Goal: Task Accomplishment & Management: Use online tool/utility

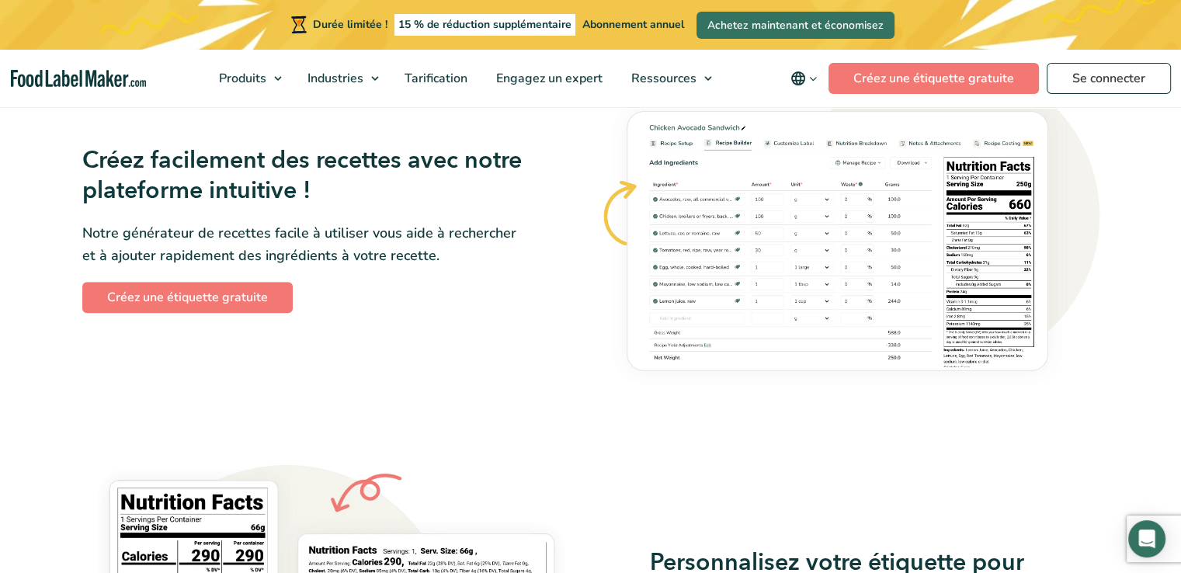
scroll to position [961, 0]
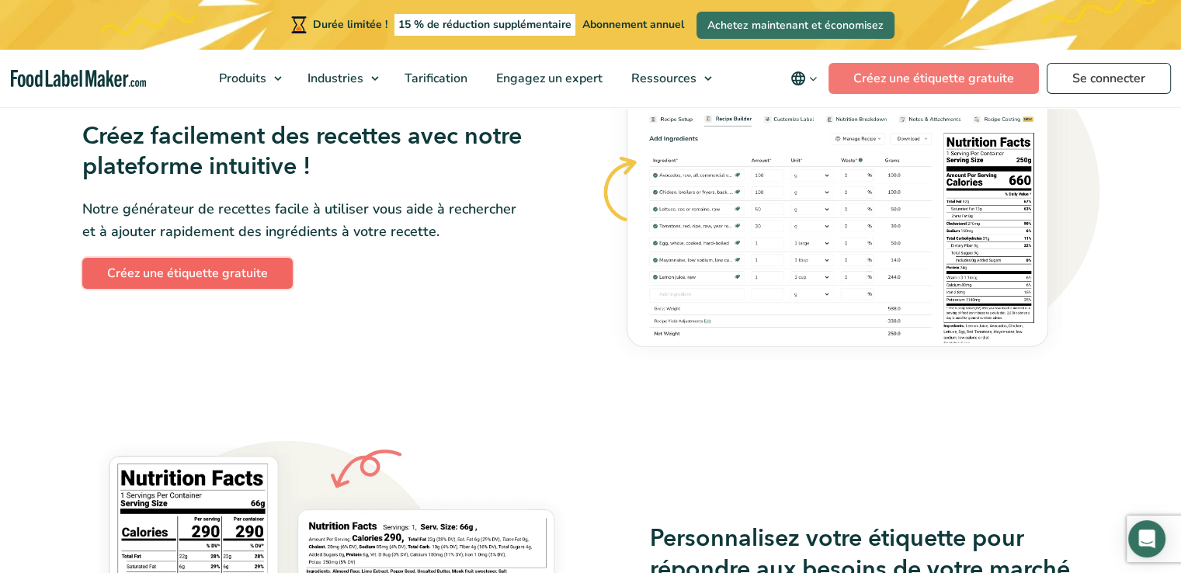
click at [254, 280] on font "Créez une étiquette gratuite" at bounding box center [187, 273] width 161 height 17
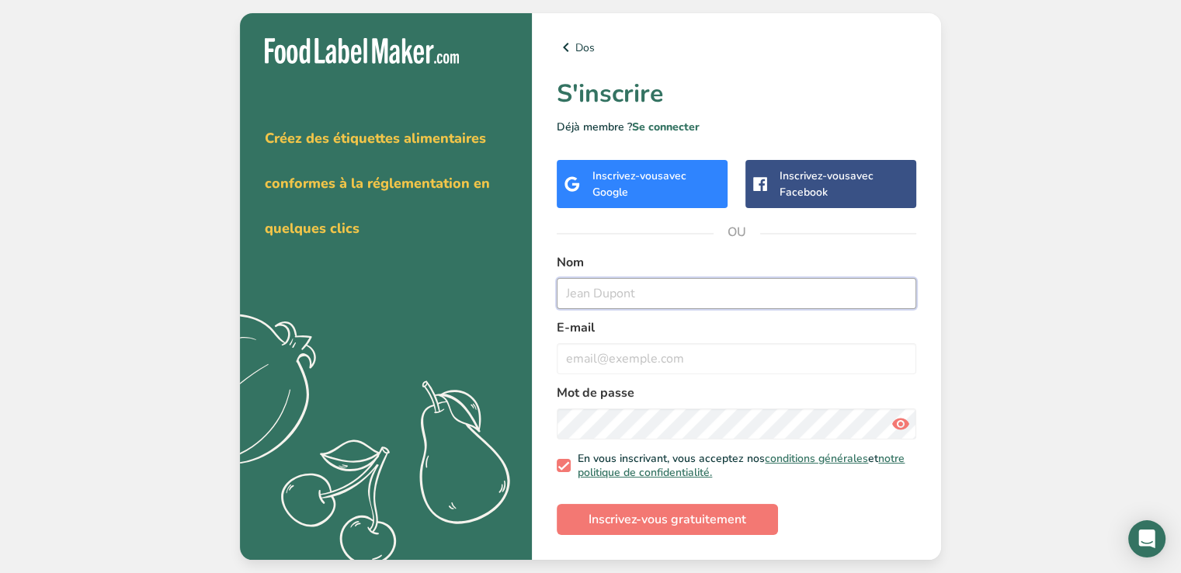
click at [600, 296] on input "text" at bounding box center [737, 293] width 360 height 31
type input "[PERSON_NAME]"
click at [614, 354] on input "email" at bounding box center [737, 358] width 360 height 31
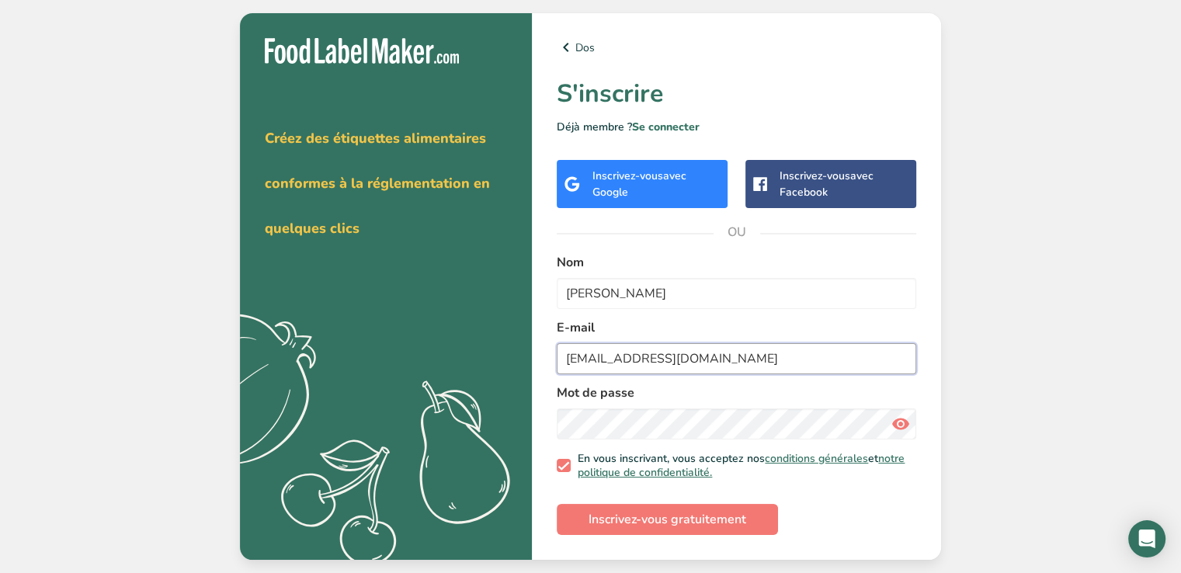
type input "[EMAIL_ADDRESS][DOMAIN_NAME]"
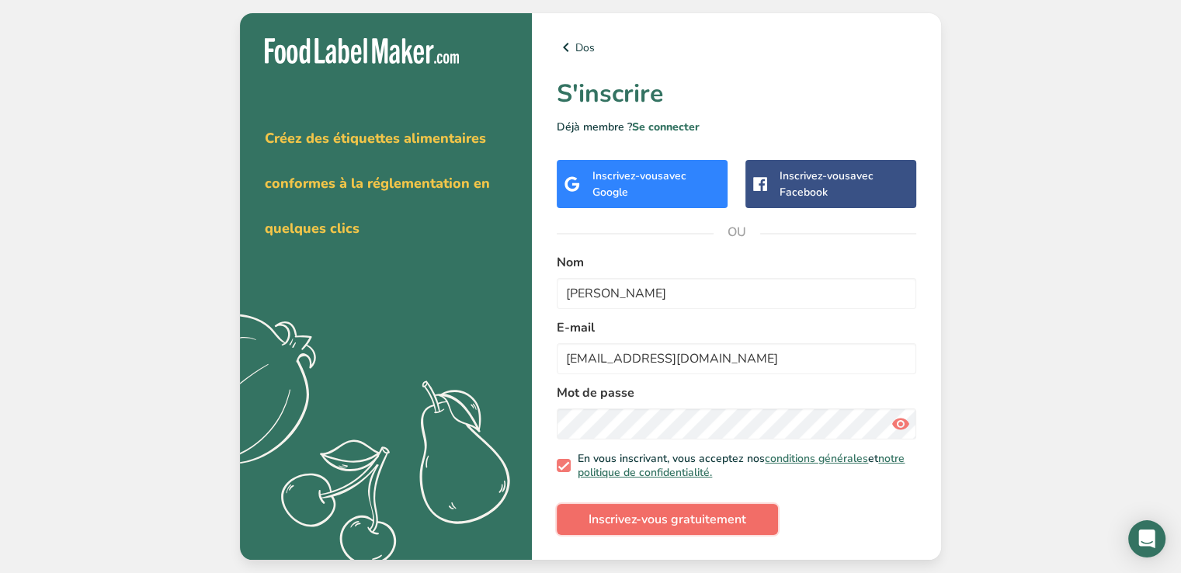
click at [650, 523] on font "Inscrivez-vous gratuitement" at bounding box center [668, 519] width 158 height 17
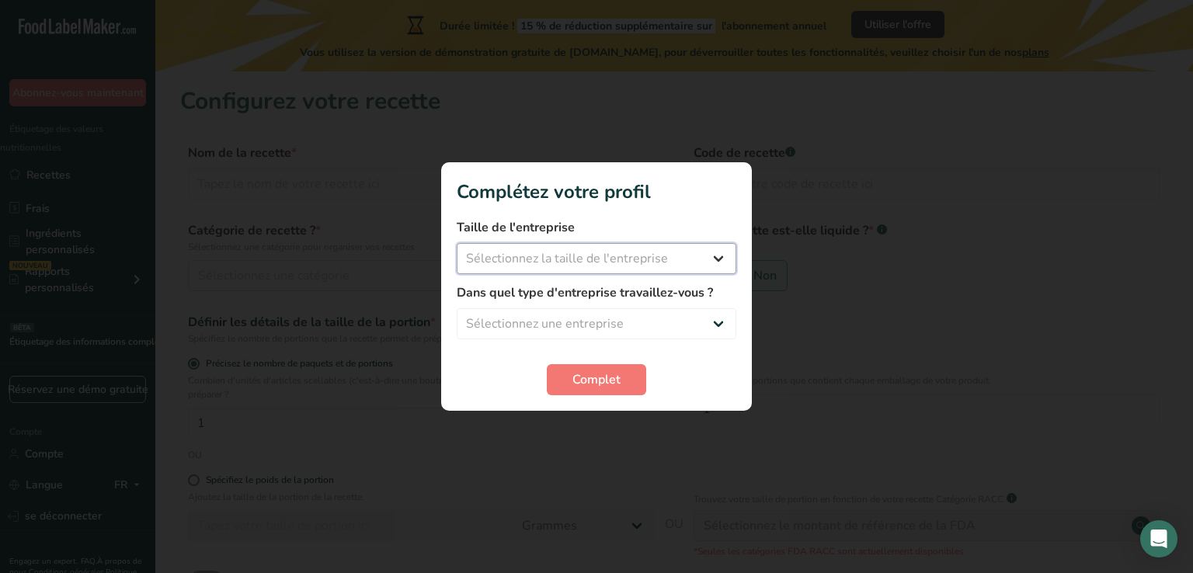
click at [723, 256] on select "Sélectionnez la taille de l'entreprise Fewer than 10 Employees 10 to 50 Employe…" at bounding box center [597, 258] width 280 height 31
select select "1"
click at [457, 243] on select "Sélectionnez la taille de l'entreprise Fewer than 10 Employees 10 to 50 Employe…" at bounding box center [597, 258] width 280 height 31
click at [713, 322] on select "Sélectionnez une entreprise Packaged Food Manufacturer Restaurant & Cafe Bakery…" at bounding box center [597, 323] width 280 height 31
select select "7"
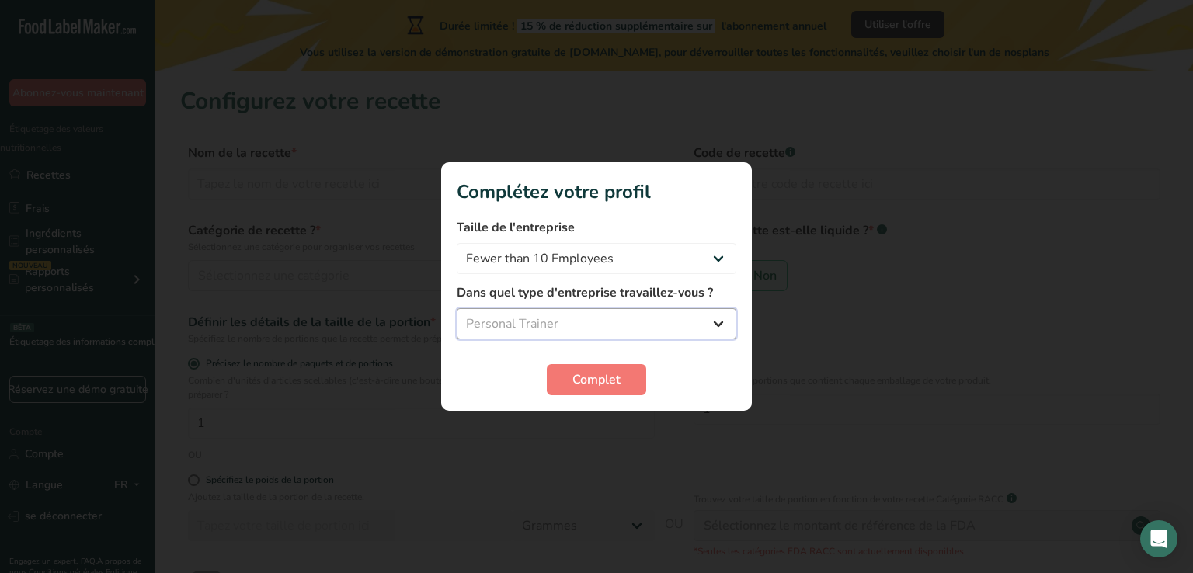
click at [457, 308] on select "Sélectionnez une entreprise Packaged Food Manufacturer Restaurant & Cafe Bakery…" at bounding box center [597, 323] width 280 height 31
click at [596, 388] on span "Complet" at bounding box center [596, 379] width 48 height 19
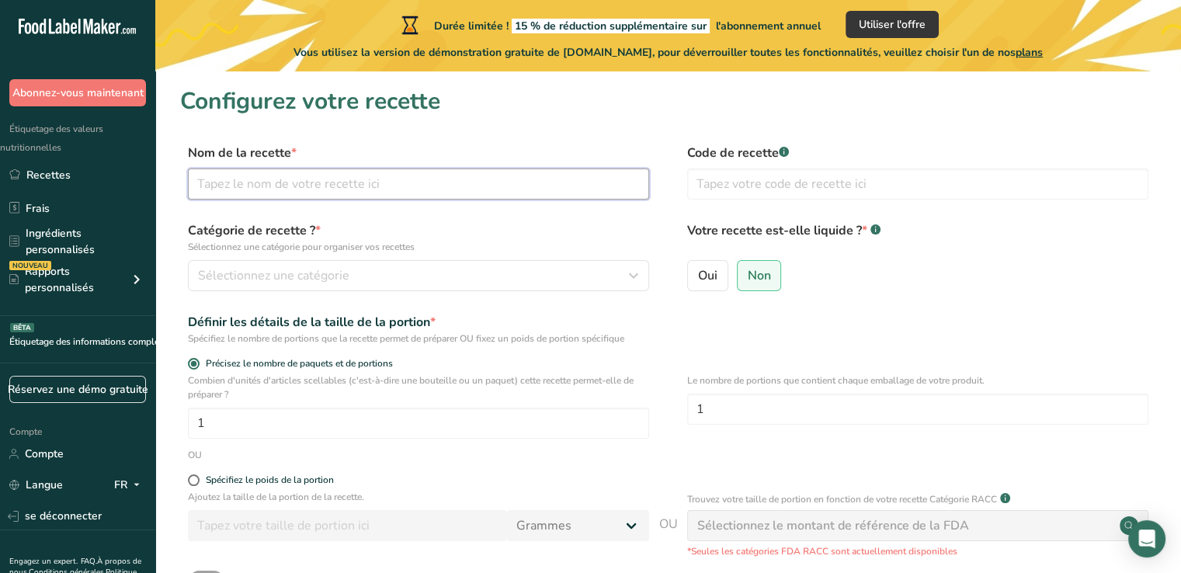
click at [448, 190] on input "text" at bounding box center [418, 184] width 461 height 31
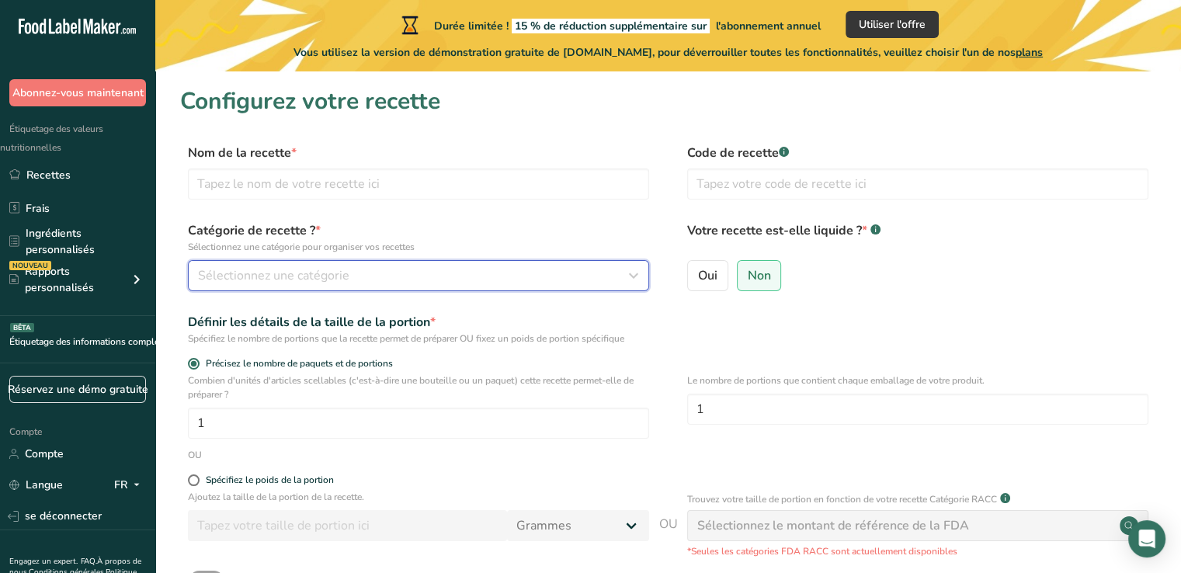
click at [633, 277] on icon "button" at bounding box center [633, 276] width 19 height 28
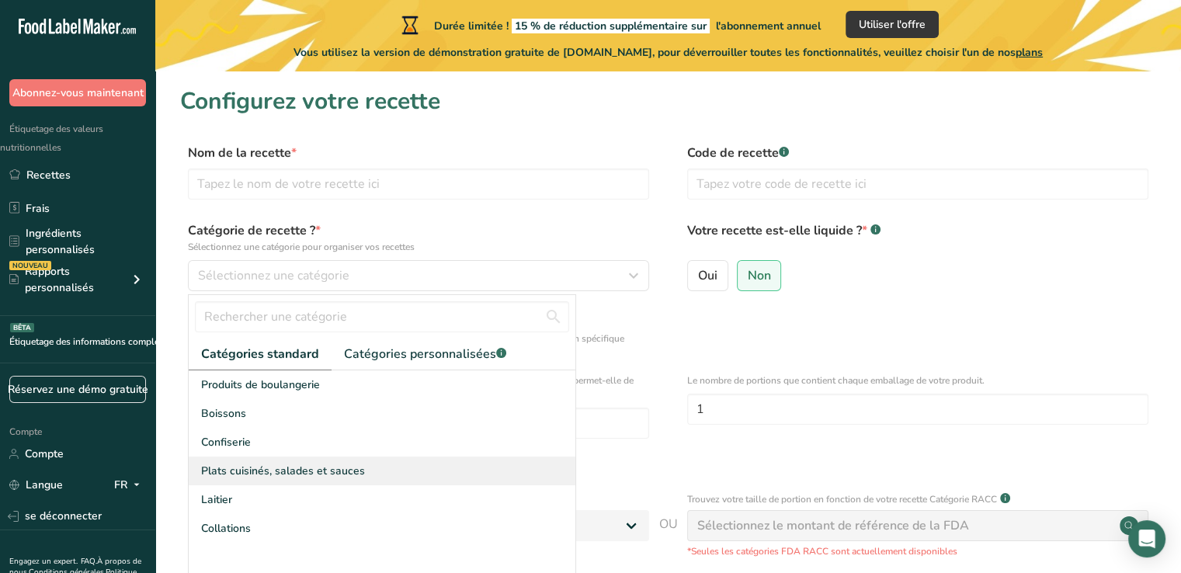
click at [304, 468] on font "Plats cuisinés, salades et sauces" at bounding box center [283, 471] width 164 height 15
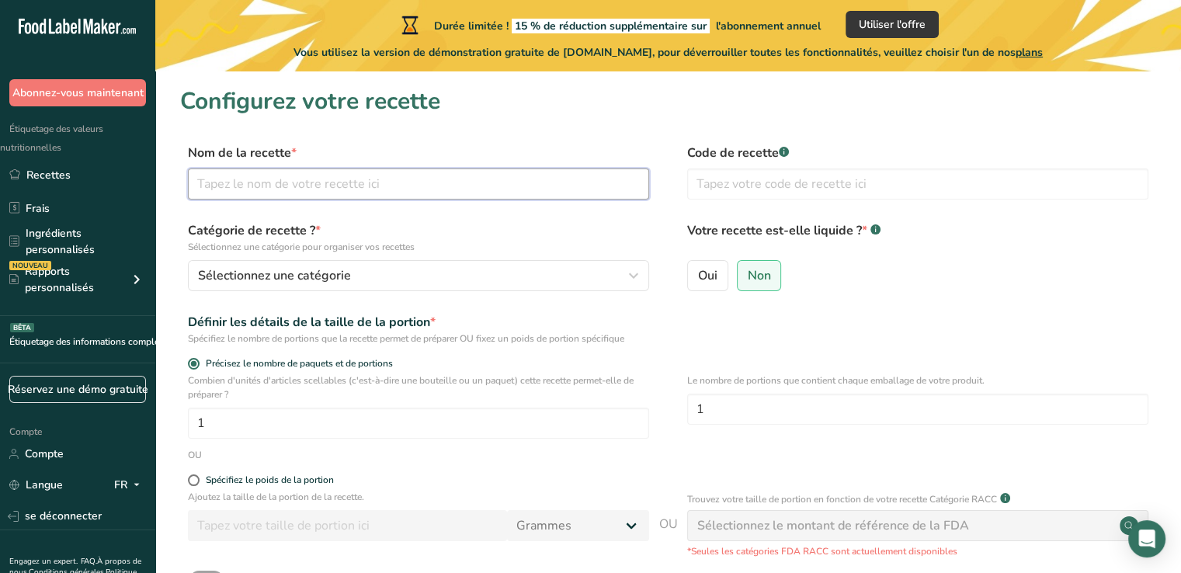
click at [371, 177] on input "text" at bounding box center [418, 184] width 461 height 31
click at [768, 183] on input "text" at bounding box center [917, 184] width 461 height 31
click at [202, 183] on input "Poulet DG" at bounding box center [418, 184] width 461 height 31
type input "Plantain poulet DG"
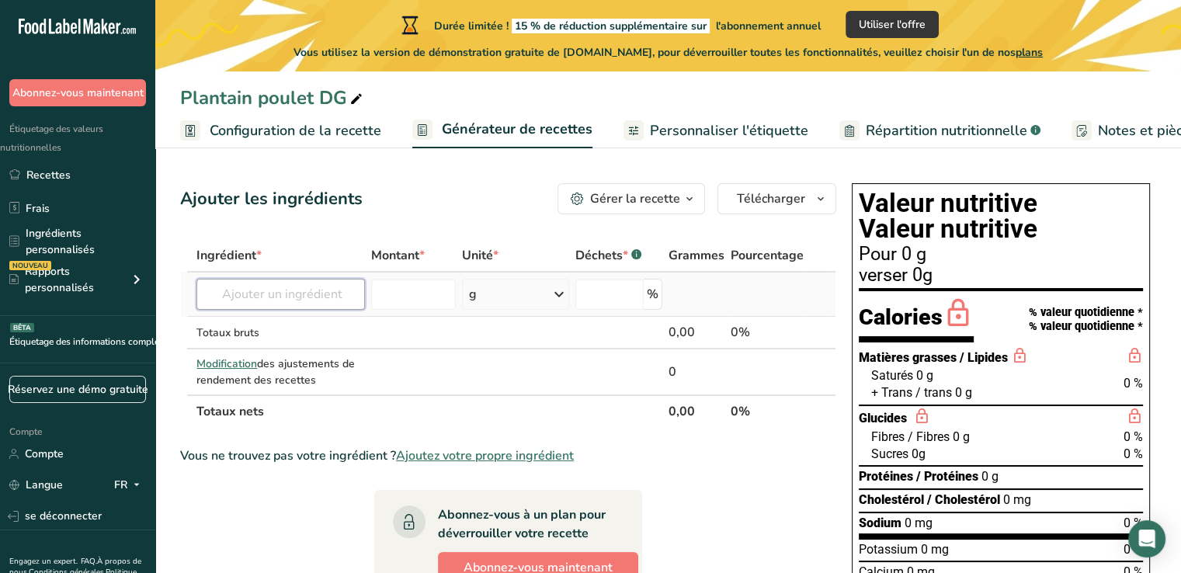
click at [298, 301] on input "text" at bounding box center [281, 294] width 169 height 31
click at [330, 302] on input "text" at bounding box center [281, 294] width 169 height 31
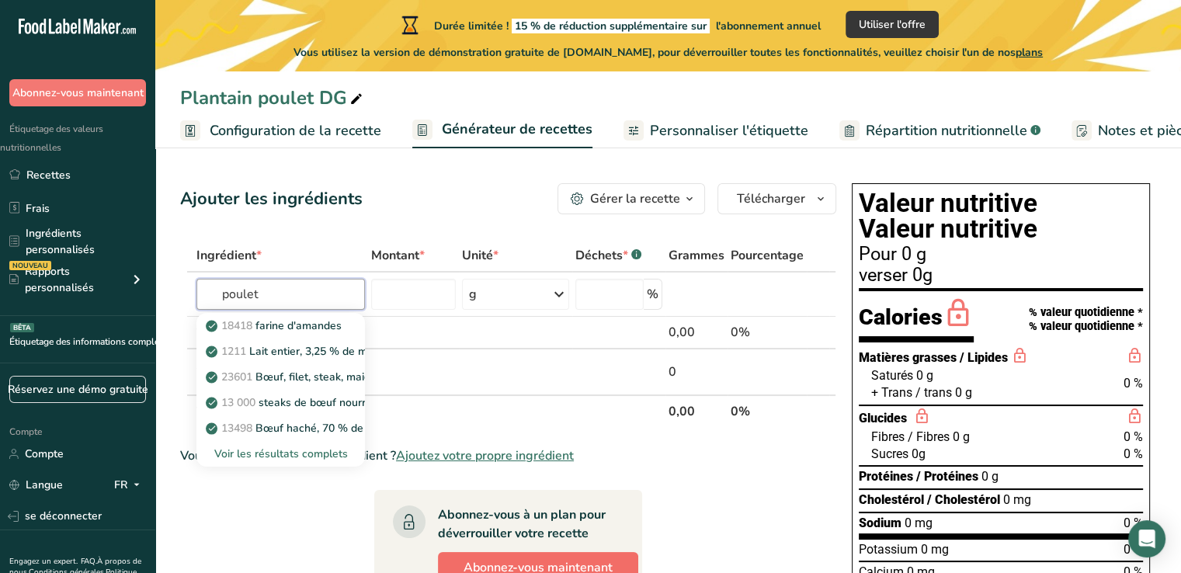
type input "poulet"
paste input "1200"
type input "1200"
click at [621, 299] on input "number" at bounding box center [610, 294] width 68 height 31
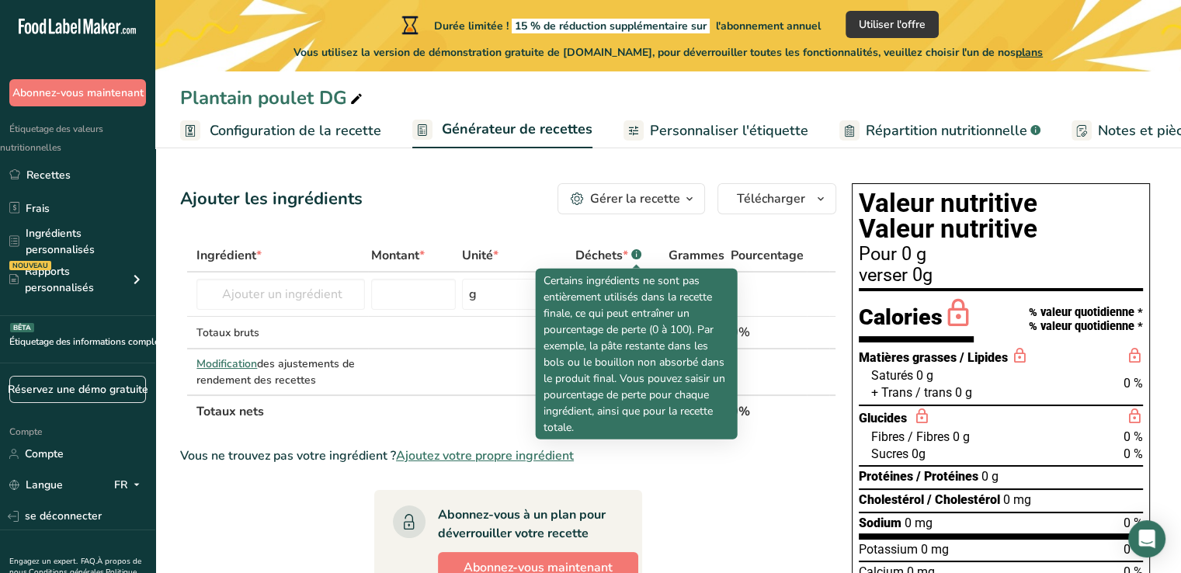
click at [632, 250] on icon ".a-a{fill:#347362;}.b-a{fill:#fff;}" at bounding box center [636, 254] width 10 height 10
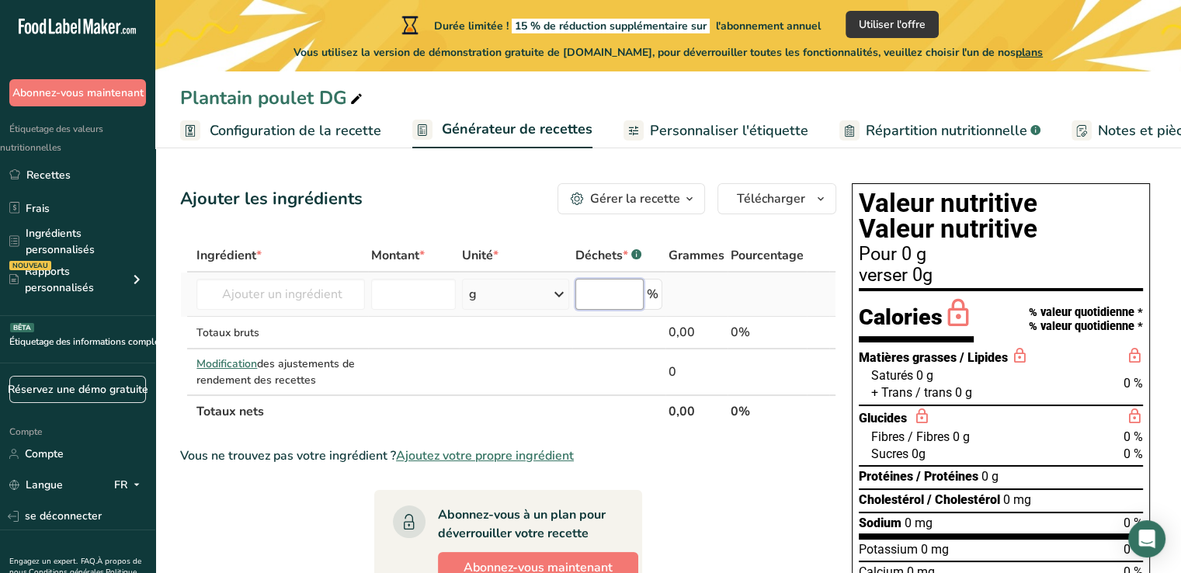
click at [616, 289] on input "number" at bounding box center [610, 294] width 68 height 31
type input "2"
click at [546, 372] on td at bounding box center [515, 372] width 113 height 45
click at [339, 296] on input "text" at bounding box center [281, 294] width 169 height 31
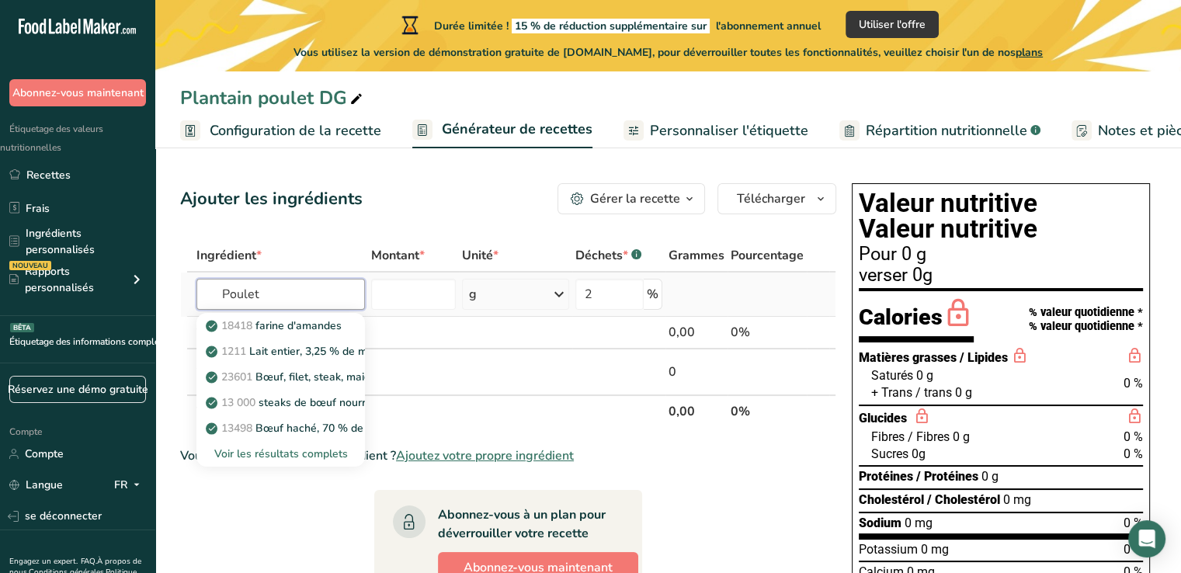
type input "Poulet"
click at [316, 457] on font "Voir les résultats complets" at bounding box center [281, 454] width 134 height 15
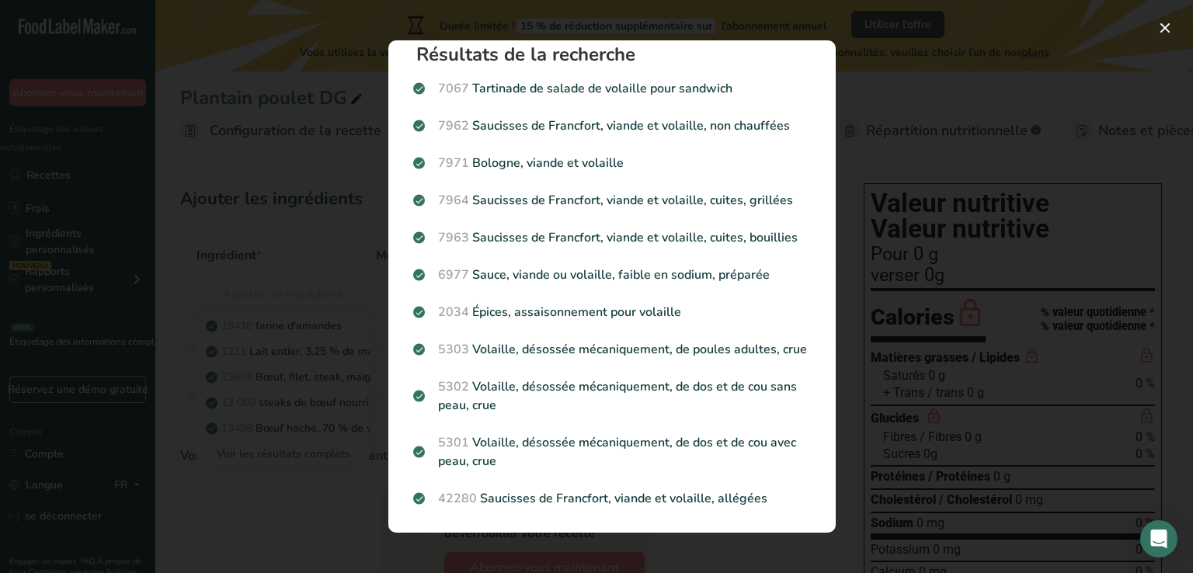
scroll to position [36, 0]
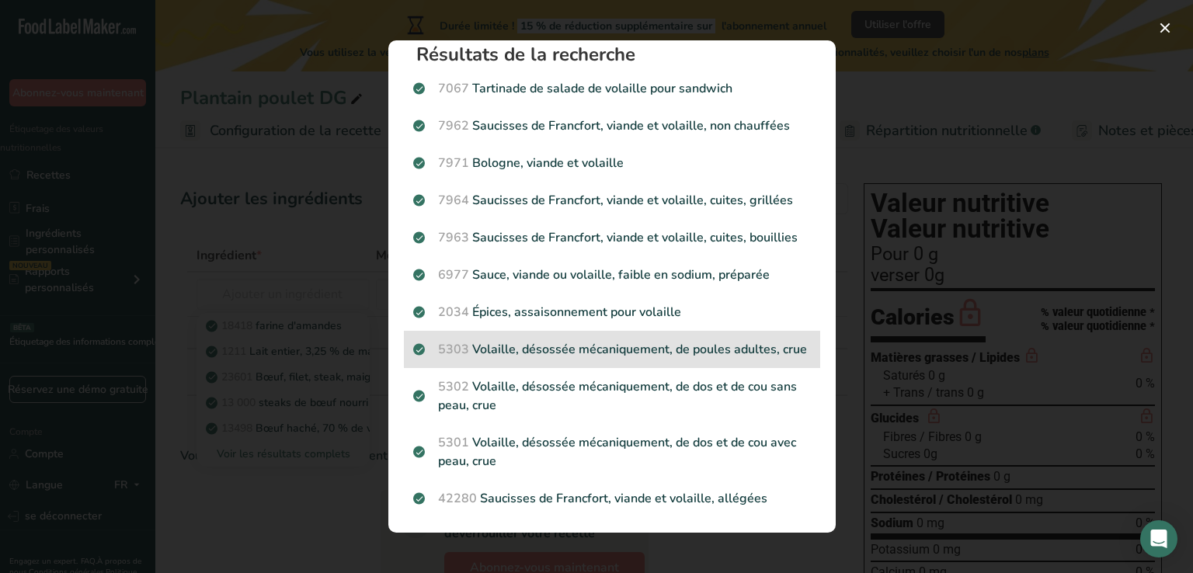
click at [695, 341] on font "Volaille, désossée mécaniquement, de poules adultes, crue" at bounding box center [639, 349] width 335 height 17
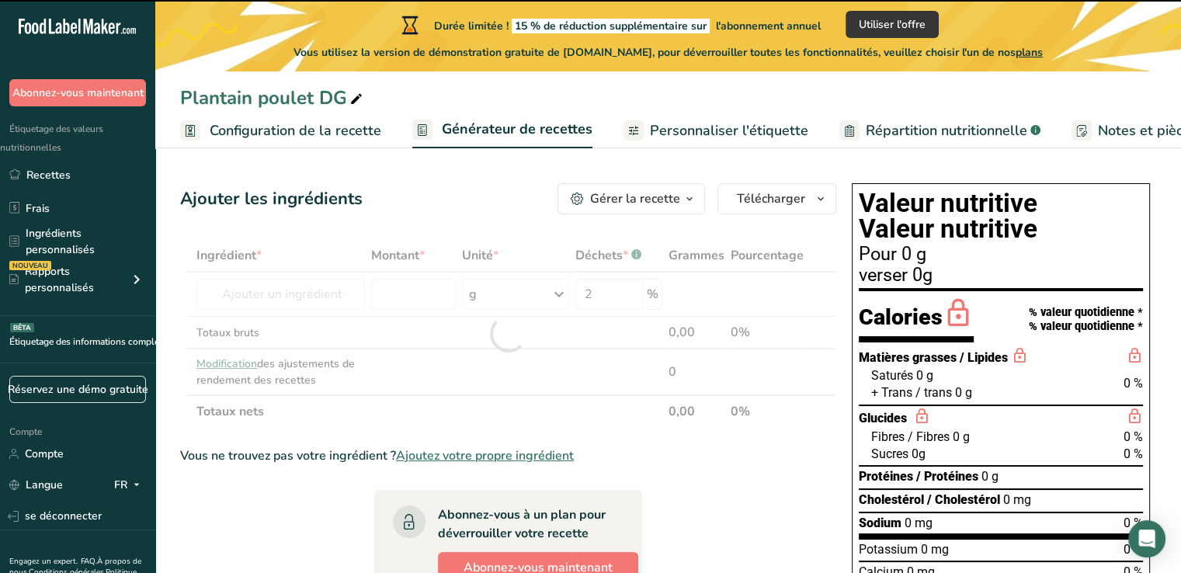
type input "0"
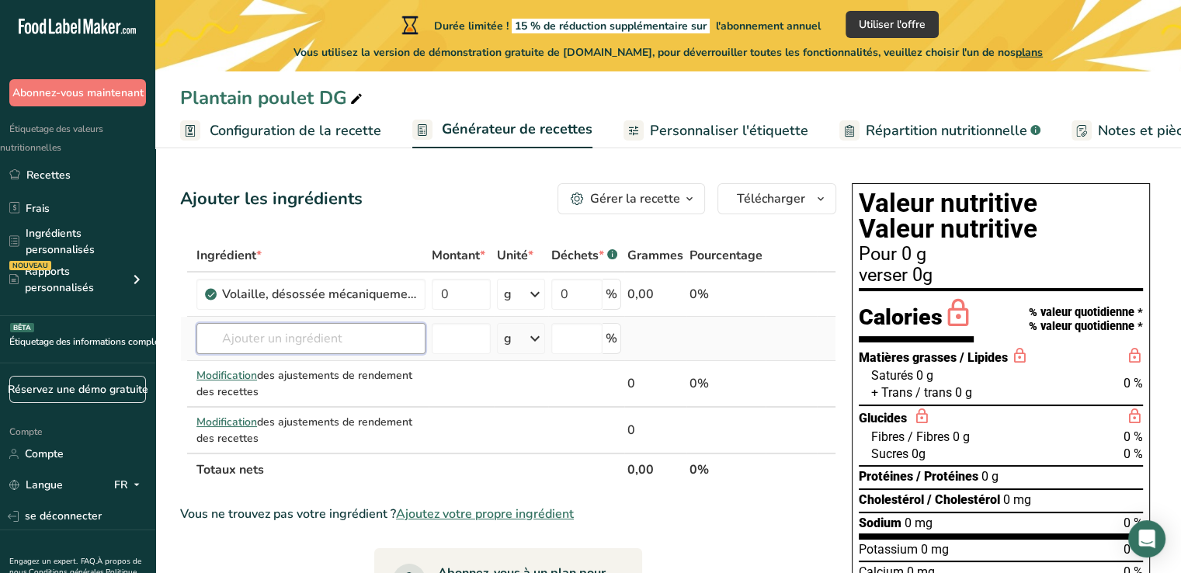
click at [393, 354] on input "text" at bounding box center [311, 338] width 229 height 31
click at [454, 310] on input "0" at bounding box center [461, 294] width 59 height 31
type input "1200"
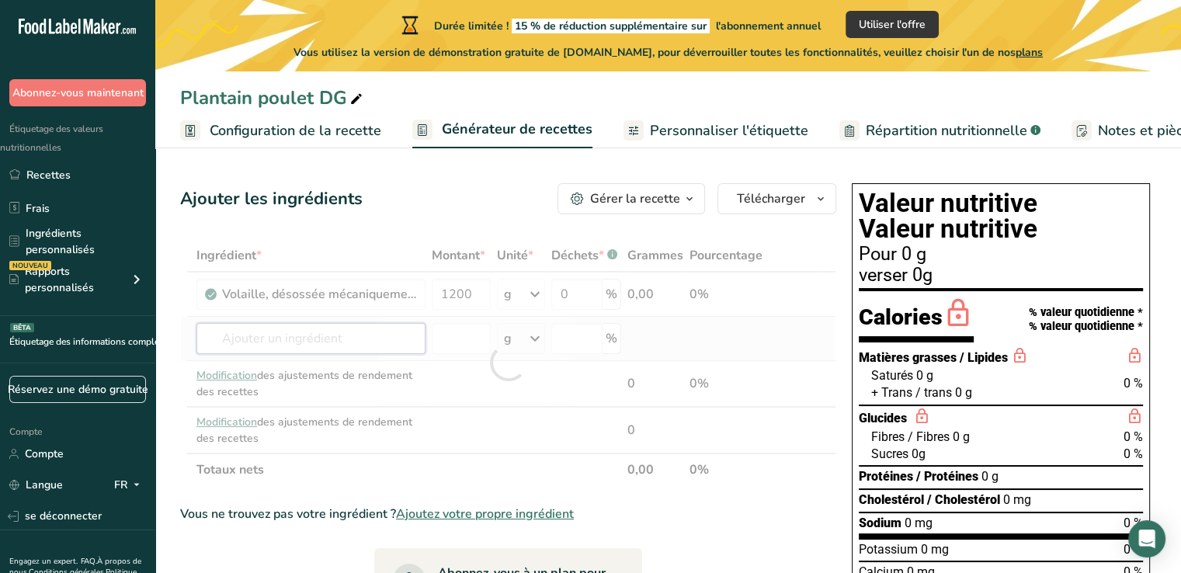
click at [338, 357] on div "Ingrédient * Montant * Unité * Déchets * .a-a{fill:#347362;}.b-a{fill:#fff;} Gr…" at bounding box center [508, 362] width 656 height 247
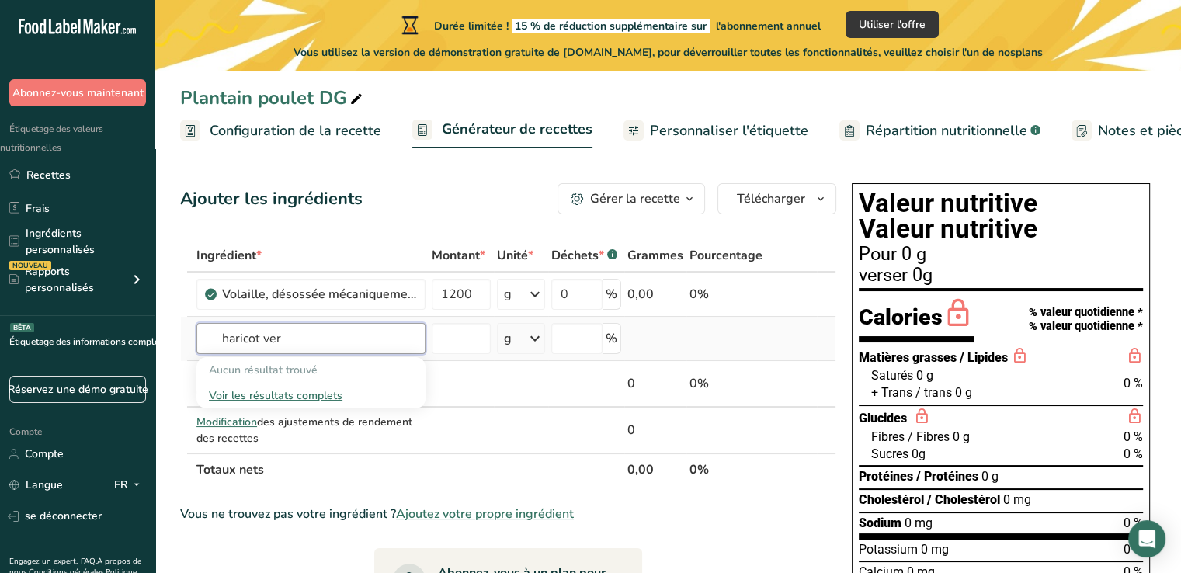
type input "haricot ver"
click at [321, 403] on font "Voir les résultats complets" at bounding box center [276, 395] width 134 height 15
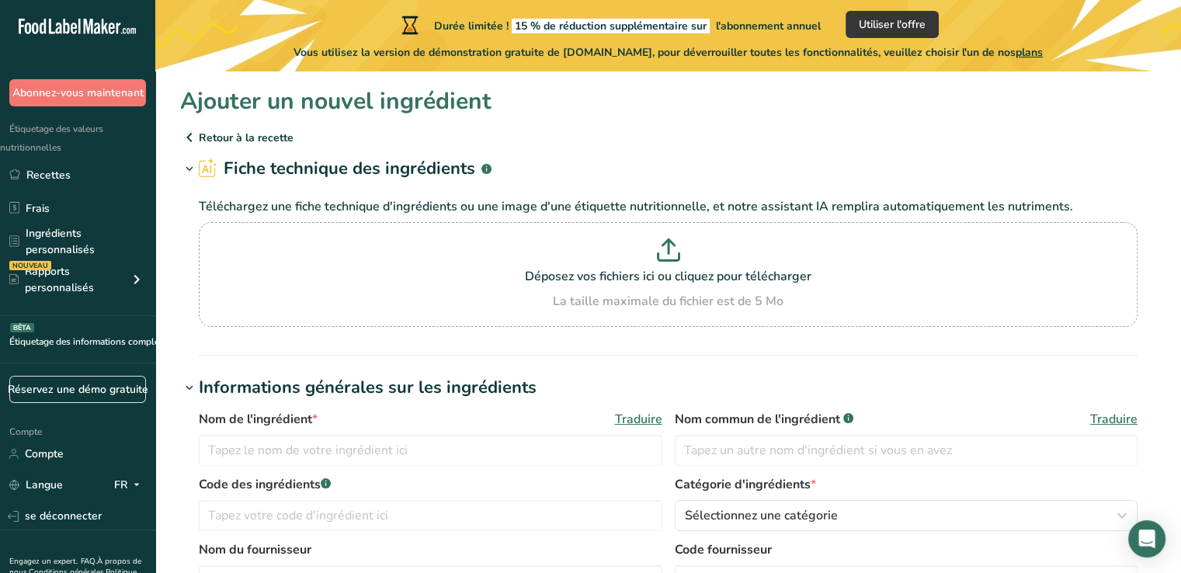
click at [393, 169] on font "Fiche technique des ingrédients" at bounding box center [350, 168] width 252 height 23
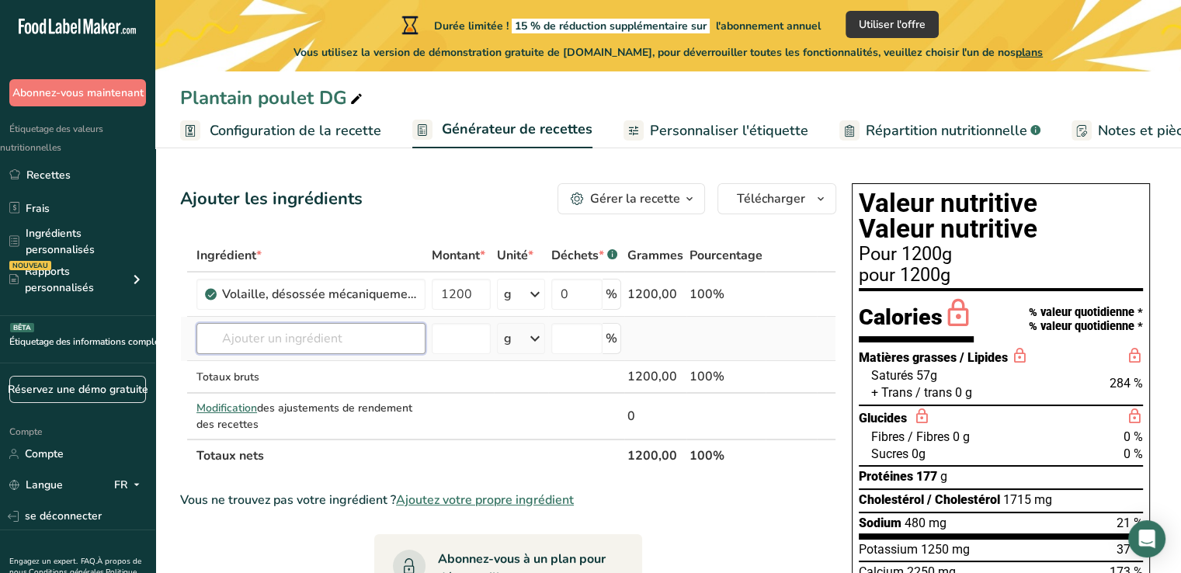
click at [278, 354] on input "text" at bounding box center [311, 338] width 229 height 31
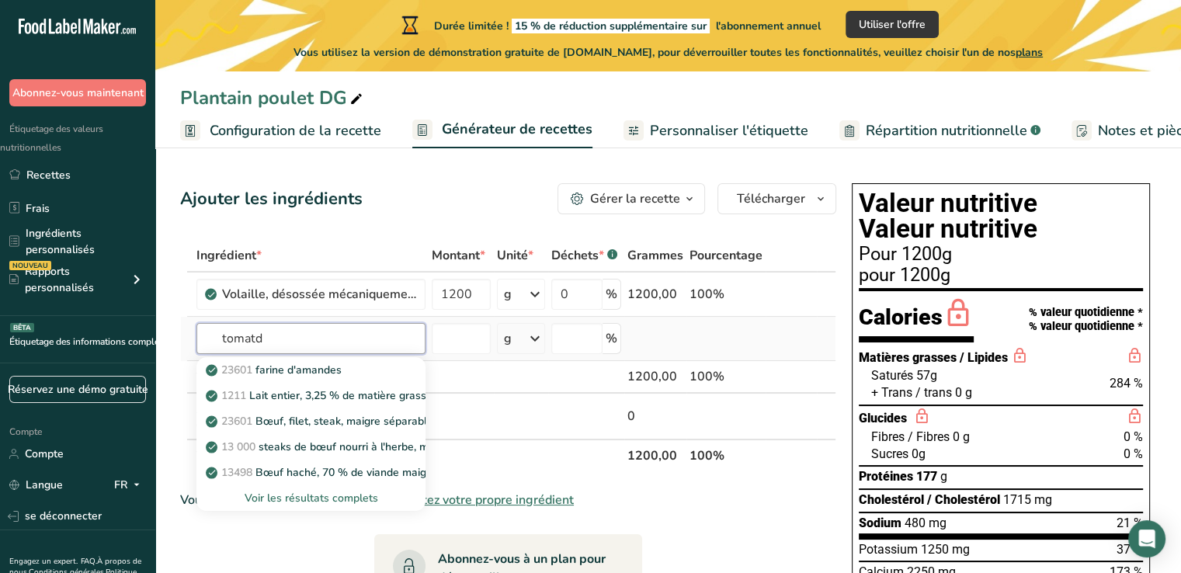
type input "tomatd"
click at [316, 506] on font "Voir les résultats complets" at bounding box center [312, 498] width 134 height 15
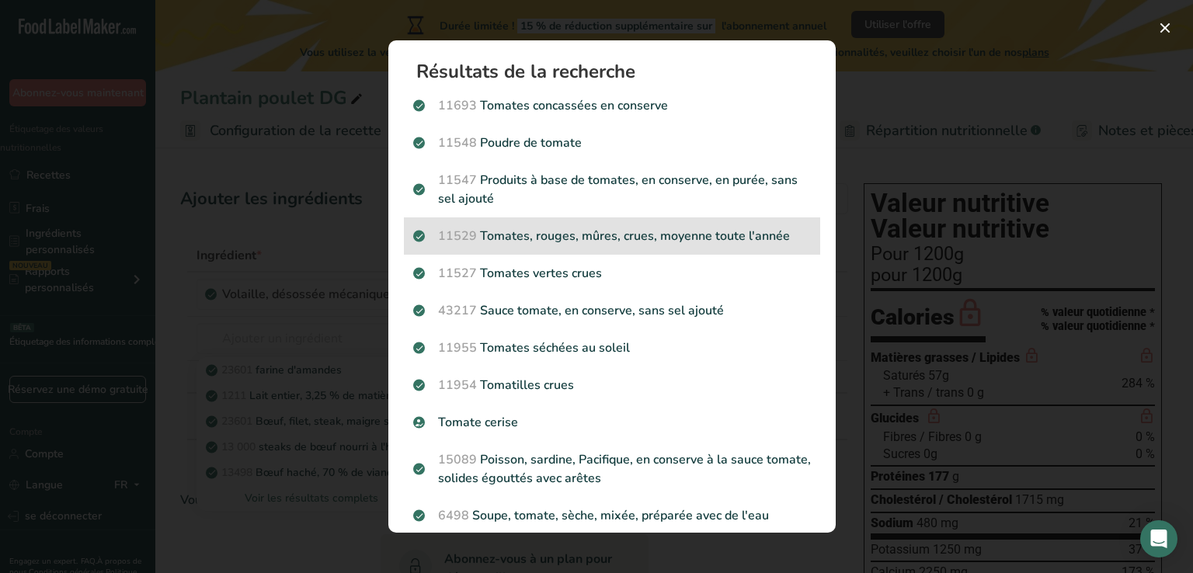
click at [600, 253] on div "11529 Tomates, rouges, mûres, crues, moyenne toute l'année" at bounding box center [612, 235] width 416 height 37
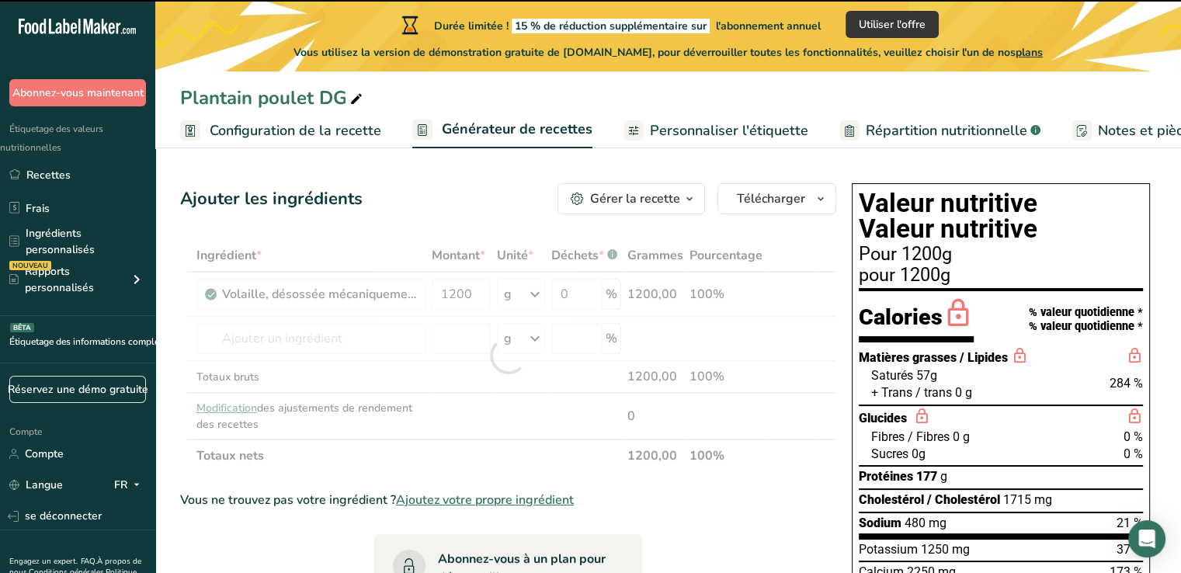
type input "0"
